Goal: Check status: Check status

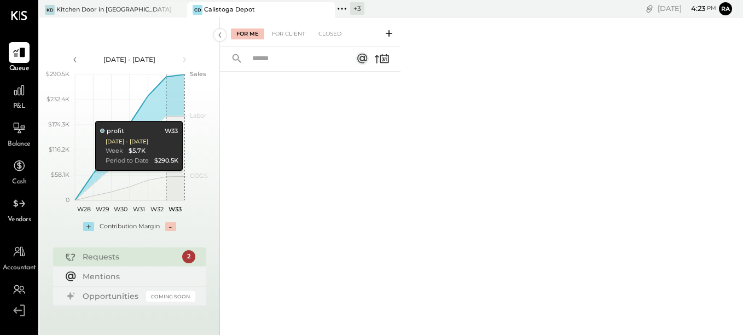
click at [239, 7] on div "Calistoga Depot" at bounding box center [229, 9] width 51 height 9
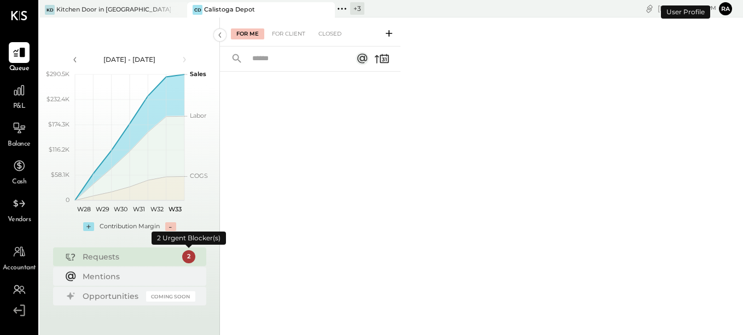
click at [188, 254] on div "2" at bounding box center [188, 256] width 13 height 13
click at [186, 254] on div "2" at bounding box center [188, 256] width 13 height 13
click at [297, 37] on div "For Client" at bounding box center [288, 33] width 44 height 11
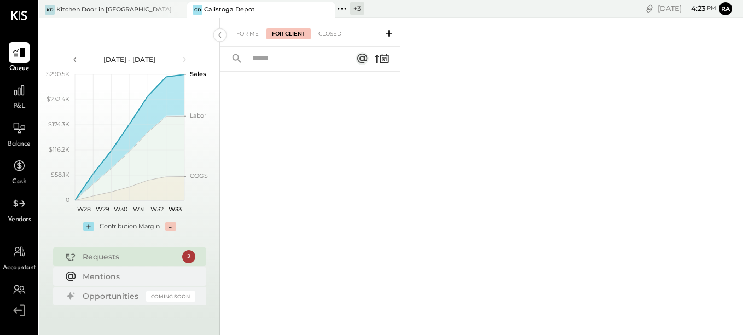
click at [97, 261] on div "Requests" at bounding box center [130, 256] width 94 height 11
click at [103, 255] on div "Requests" at bounding box center [130, 256] width 94 height 11
click at [338, 34] on div "Closed" at bounding box center [330, 33] width 34 height 11
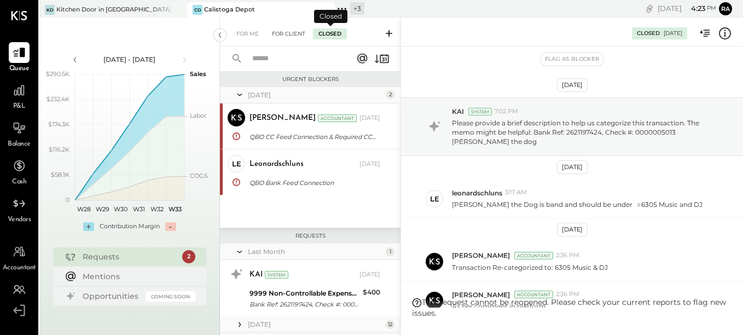
scroll to position [156, 0]
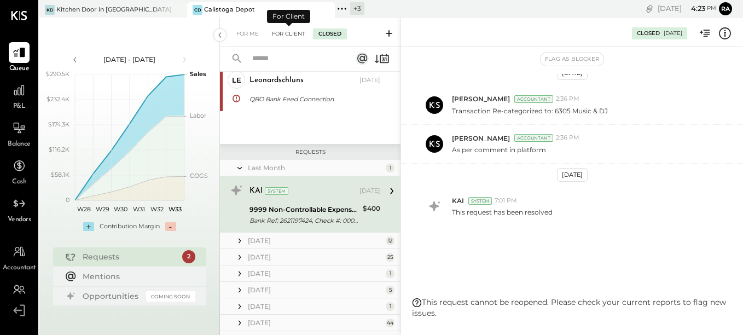
click at [297, 37] on div "For Client" at bounding box center [288, 33] width 44 height 11
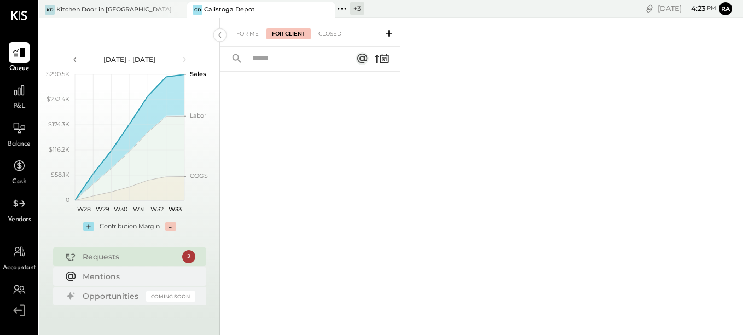
click at [115, 259] on div "Requests" at bounding box center [130, 256] width 94 height 11
click at [189, 253] on div "2" at bounding box center [188, 256] width 13 height 13
click at [189, 256] on div "2" at bounding box center [188, 256] width 13 height 13
click at [188, 255] on div "2" at bounding box center [188, 256] width 13 height 13
click at [96, 257] on div "Requests" at bounding box center [130, 256] width 94 height 11
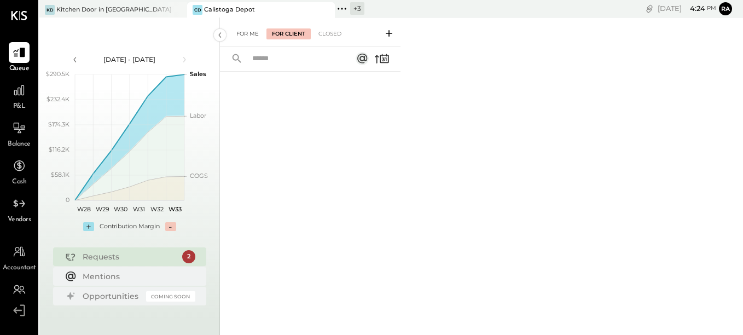
click at [259, 37] on div "For Me" at bounding box center [247, 33] width 33 height 11
click at [297, 36] on div "For Client" at bounding box center [288, 33] width 44 height 11
click at [335, 30] on div "Closed" at bounding box center [330, 33] width 34 height 11
